Goal: Information Seeking & Learning: Learn about a topic

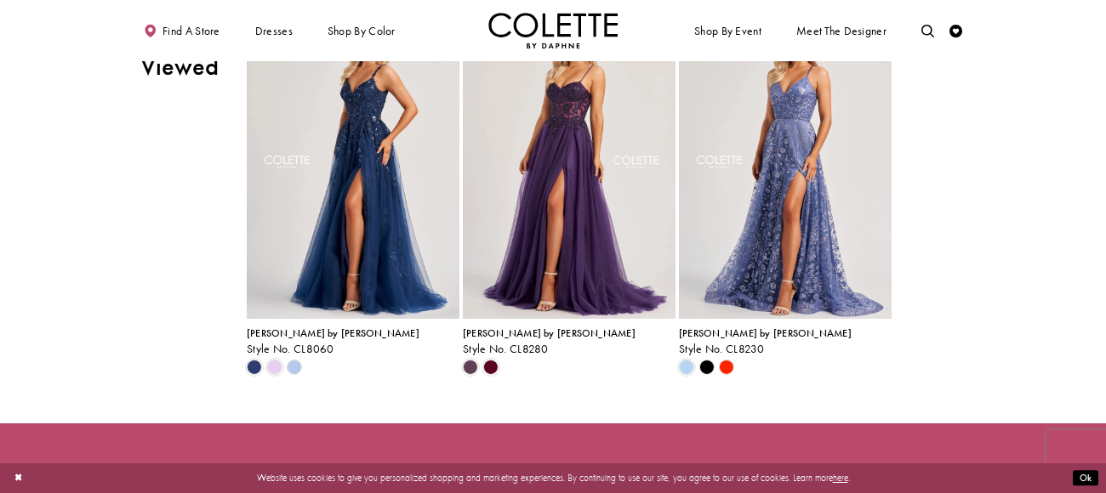
scroll to position [2668, 0]
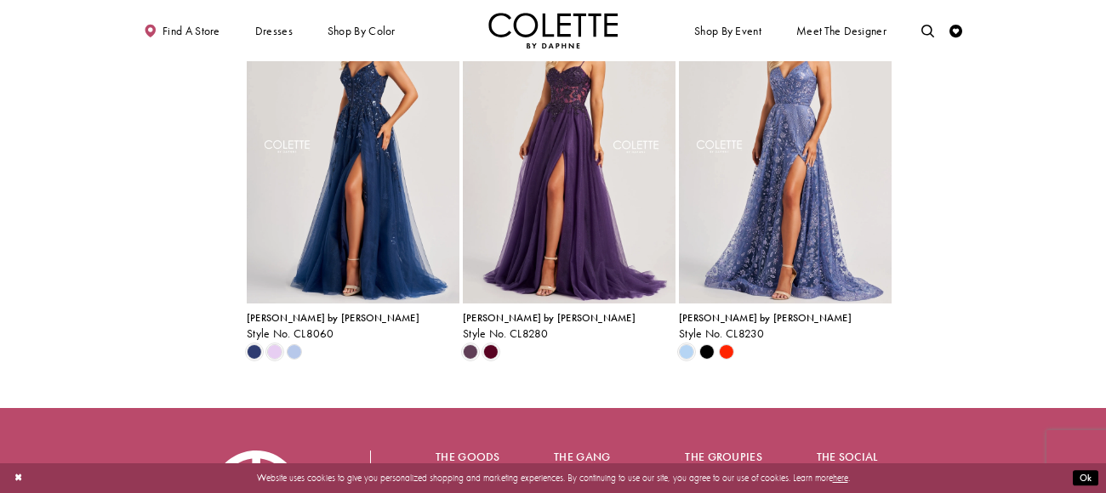
click at [998, 225] on div "Colette by Daphne Style No. CL8060 Skip Color List #296a4c68e3 to end Color Lis…" at bounding box center [676, 176] width 862 height 369
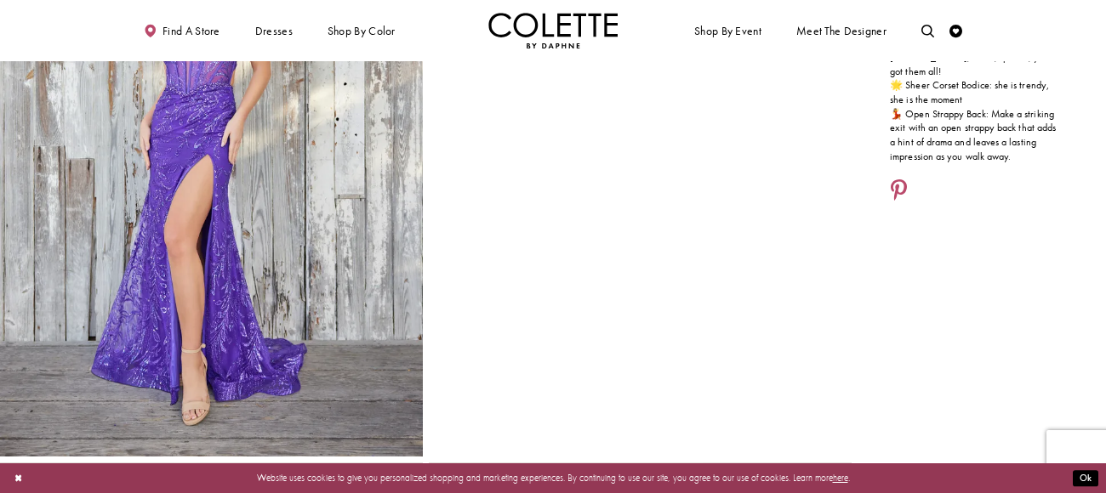
scroll to position [237, 0]
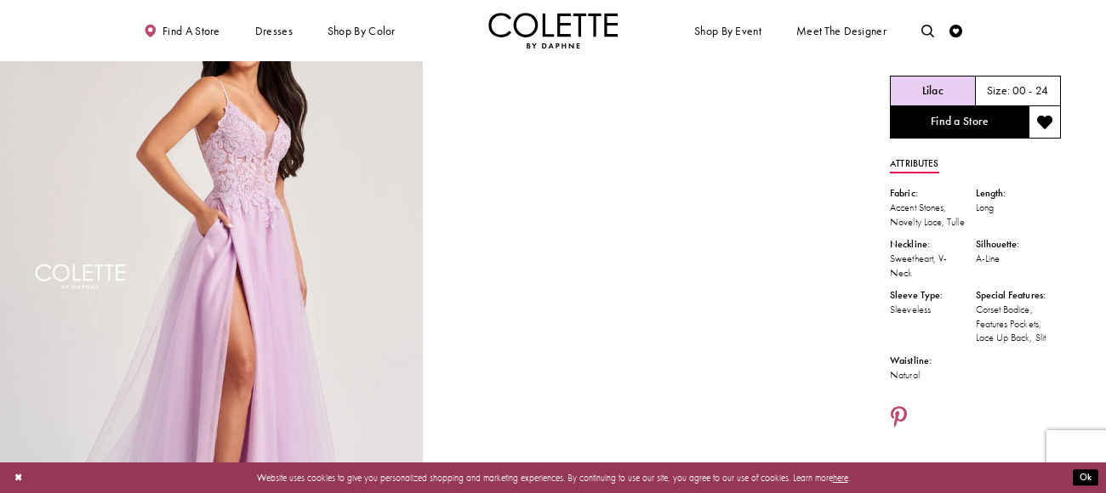
scroll to position [88, 0]
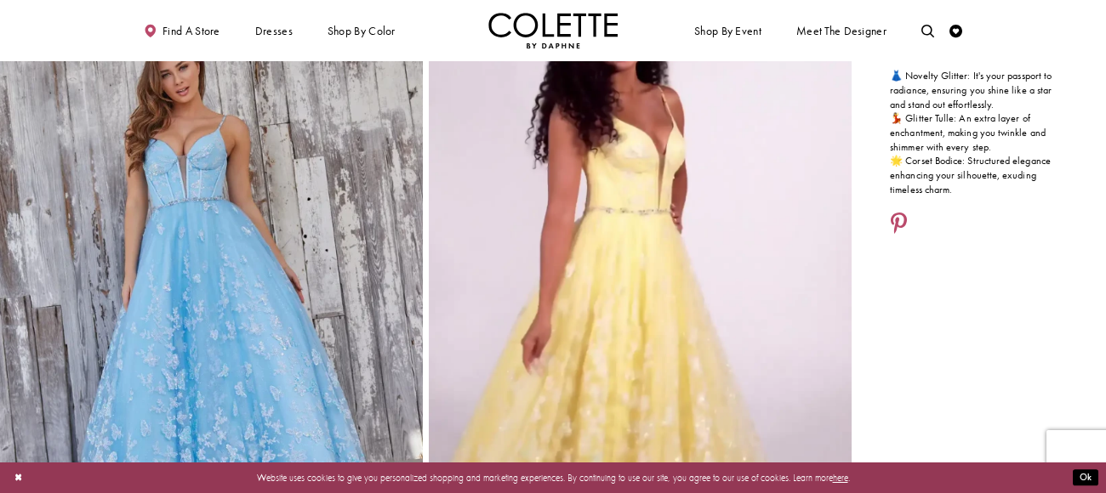
scroll to position [204, 0]
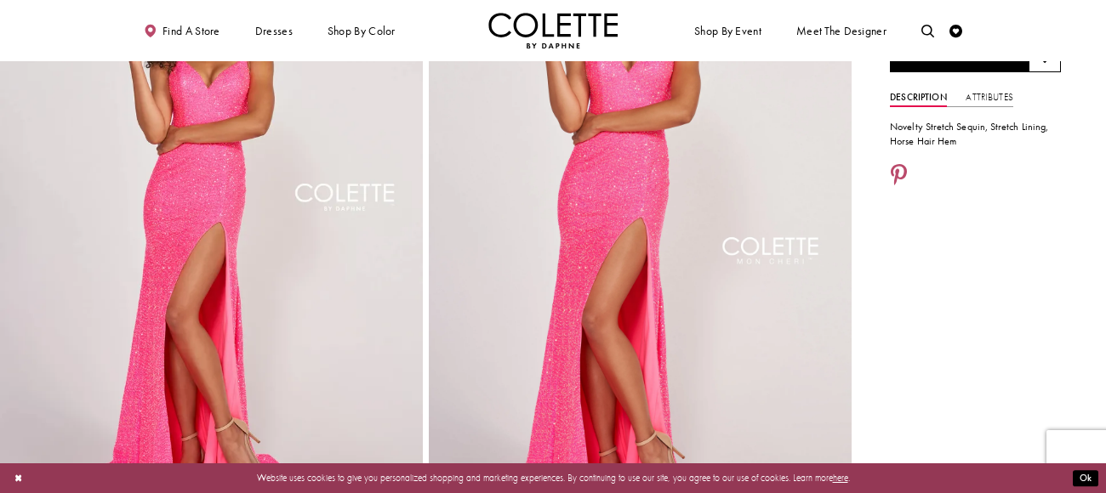
scroll to position [153, 0]
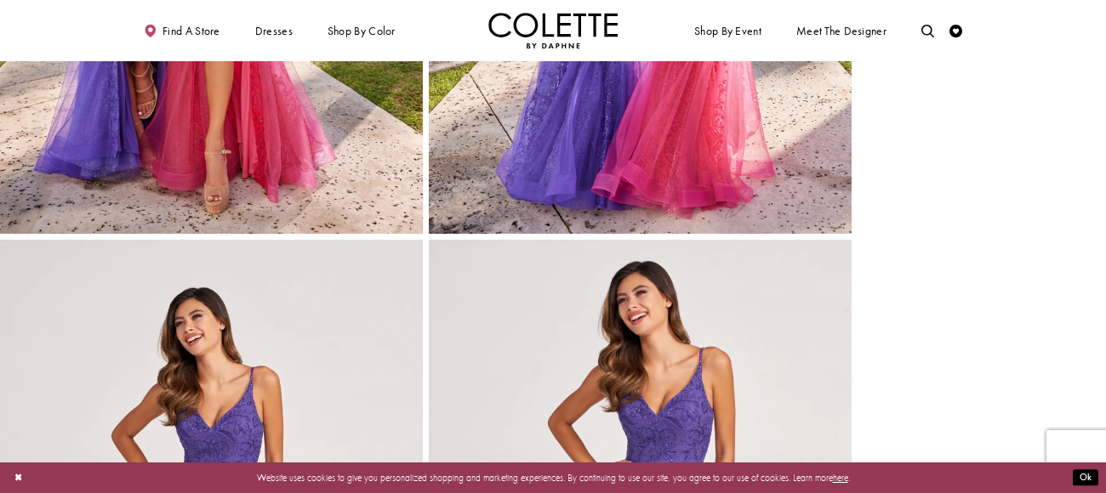
scroll to position [460, 0]
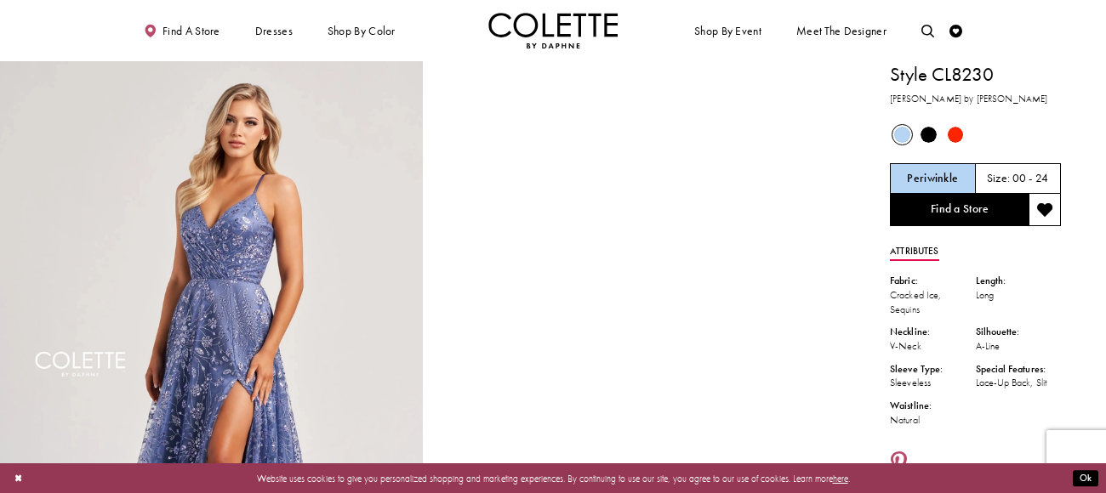
click at [952, 134] on span "Product color controls state depends on size chosen" at bounding box center [955, 135] width 16 height 16
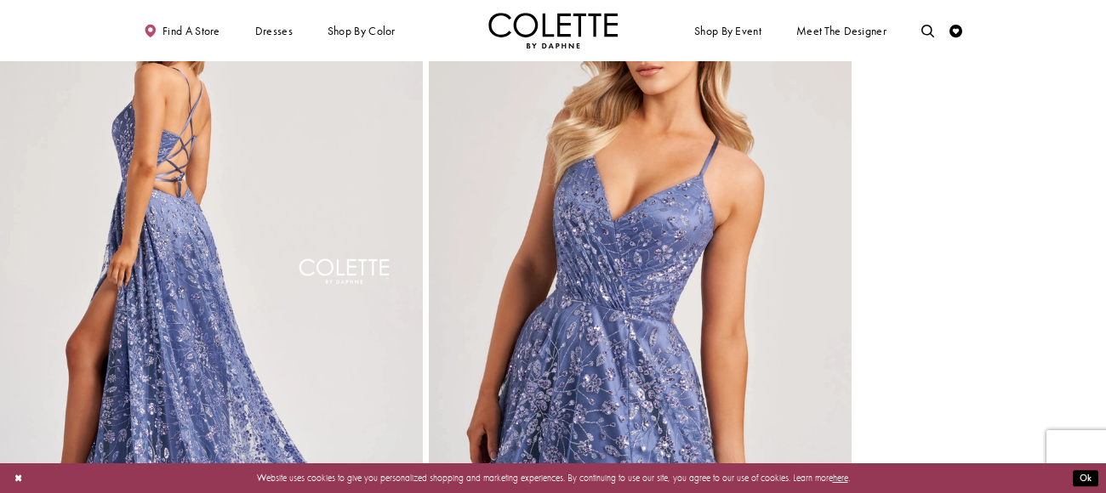
scroll to position [735, 0]
